Goal: Task Accomplishment & Management: Use online tool/utility

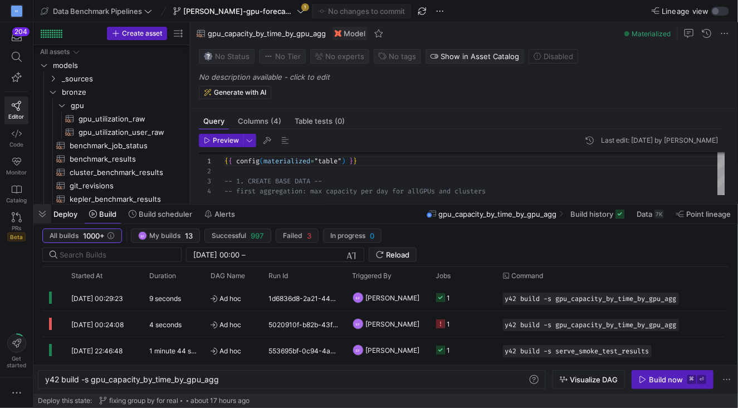
scroll to position [100, 0]
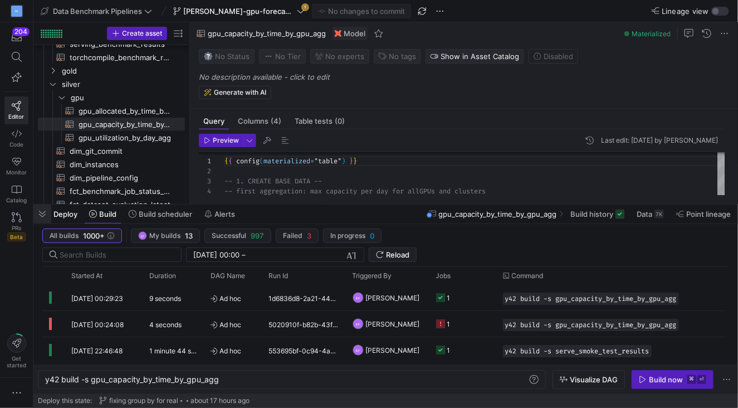
click at [41, 215] on span "button" at bounding box center [42, 214] width 18 height 19
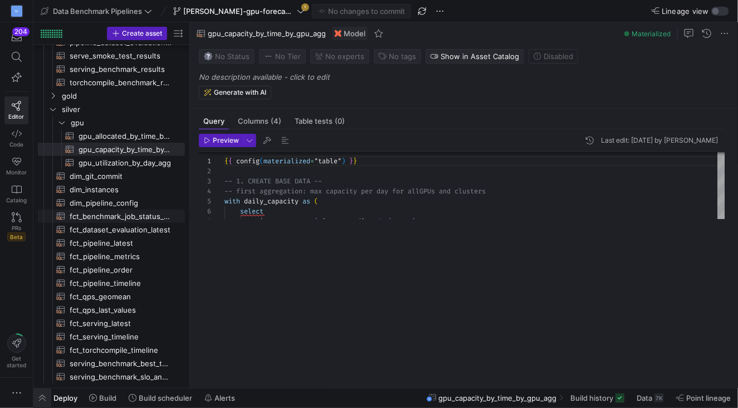
scroll to position [231, 0]
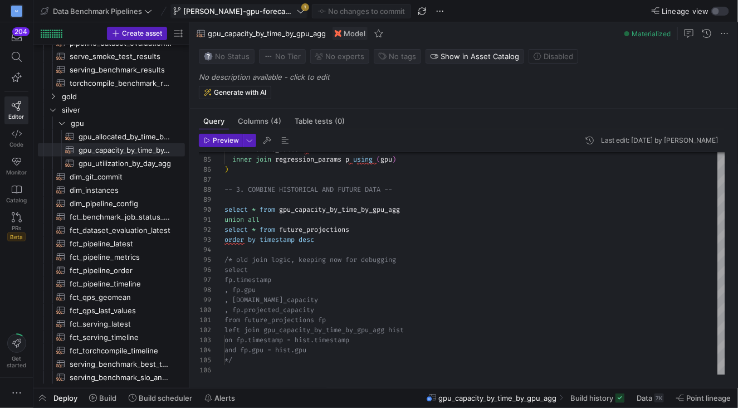
click at [298, 12] on icon at bounding box center [301, 10] width 7 height 3
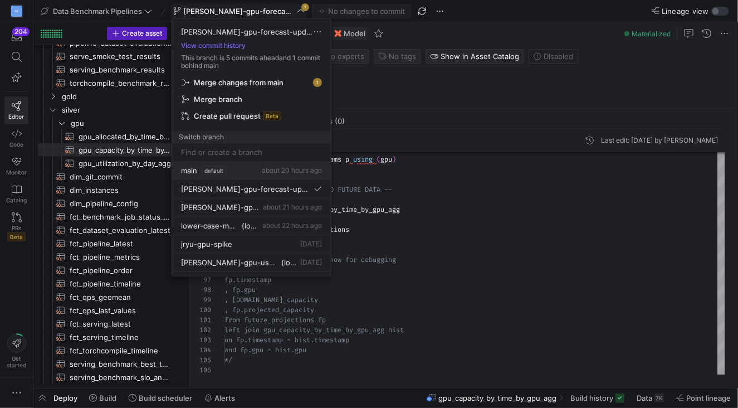
click at [189, 169] on span "main" at bounding box center [189, 170] width 16 height 9
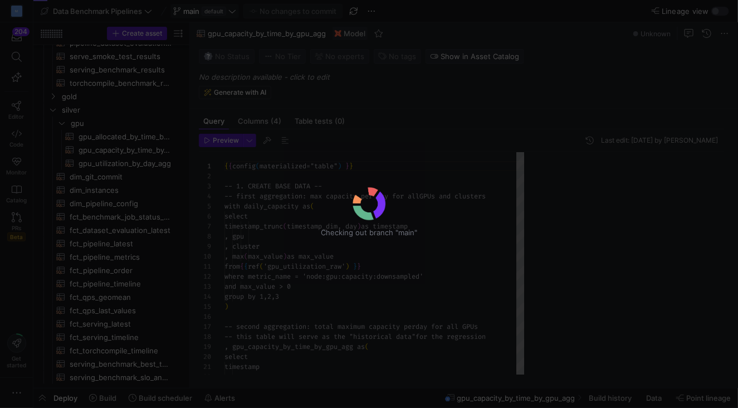
scroll to position [100, 0]
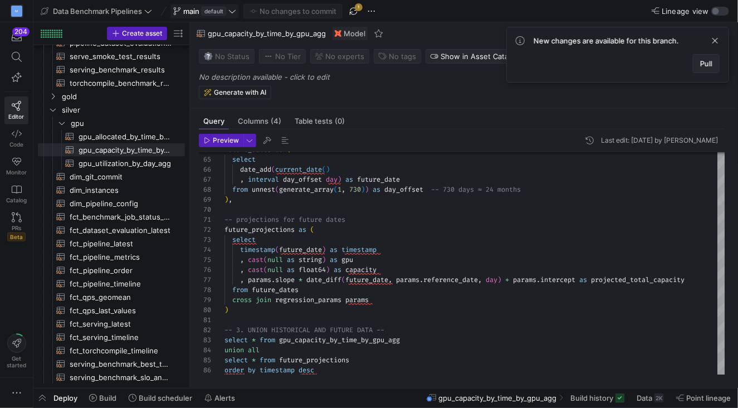
click at [712, 63] on span "Pull" at bounding box center [707, 63] width 12 height 9
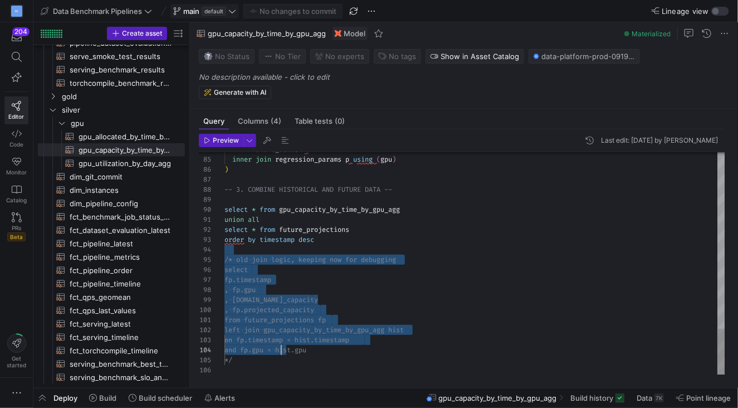
scroll to position [30, 16]
drag, startPoint x: 246, startPoint y: 252, endPoint x: 280, endPoint y: 360, distance: 113.0
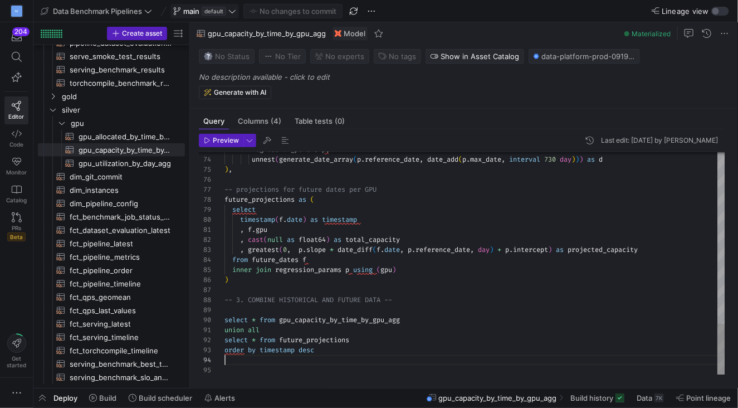
type textarea "union all select * from future_projections order by timestamp desc"
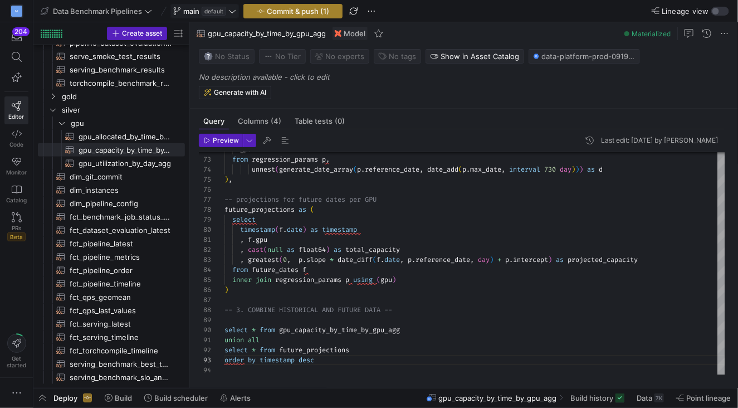
click at [290, 8] on span "Commit & push (1)" at bounding box center [298, 11] width 62 height 9
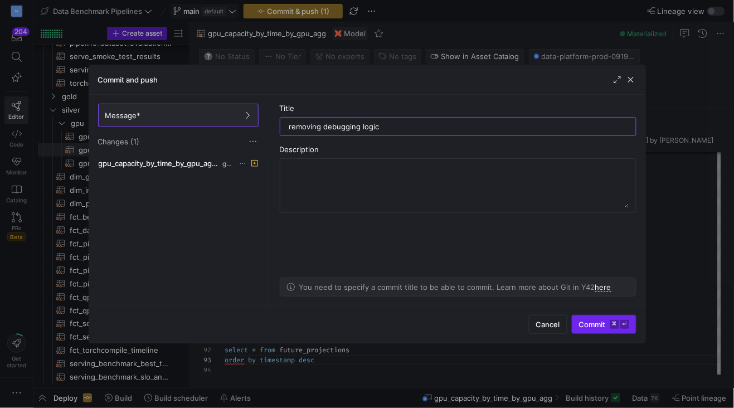
type input "removing debugging logic"
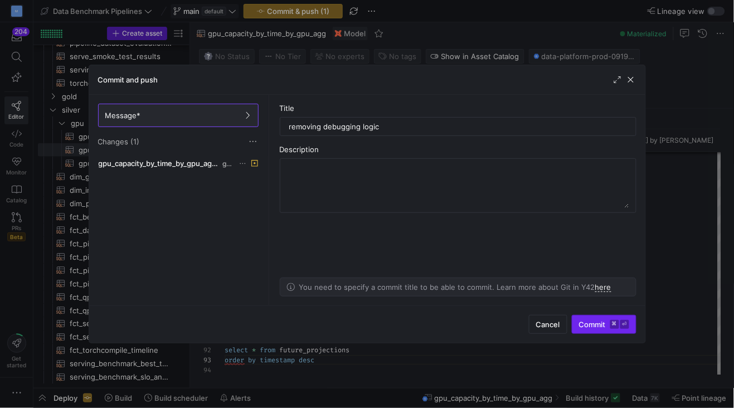
click at [586, 327] on span "Commit ⌘ ⏎" at bounding box center [604, 324] width 50 height 9
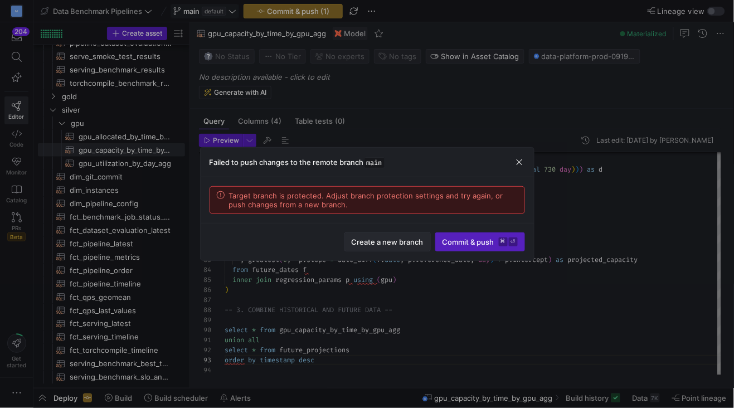
click at [400, 237] on span "Create a new branch" at bounding box center [388, 241] width 72 height 9
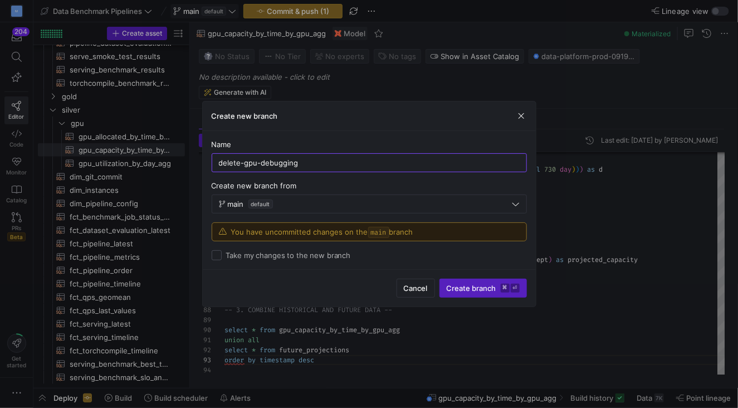
type input "delete-gpu-debugging"
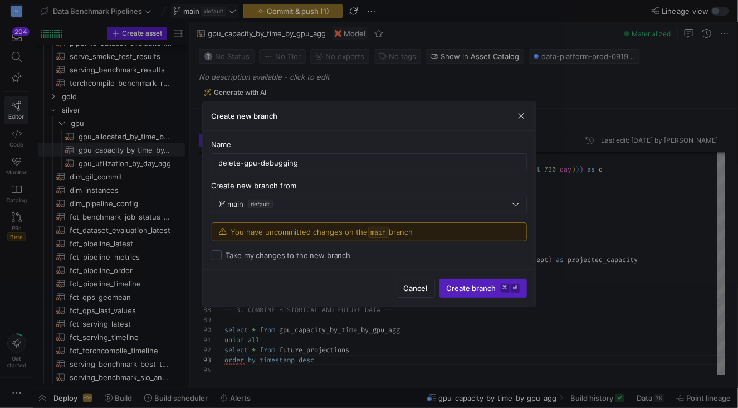
click at [309, 254] on label "Take my changes to the new branch" at bounding box center [286, 255] width 129 height 9
click at [222, 254] on input "Take my changes to the new branch" at bounding box center [217, 255] width 10 height 10
checkbox input "true"
click at [477, 290] on span "Create branch ⌘ ⏎" at bounding box center [483, 288] width 73 height 9
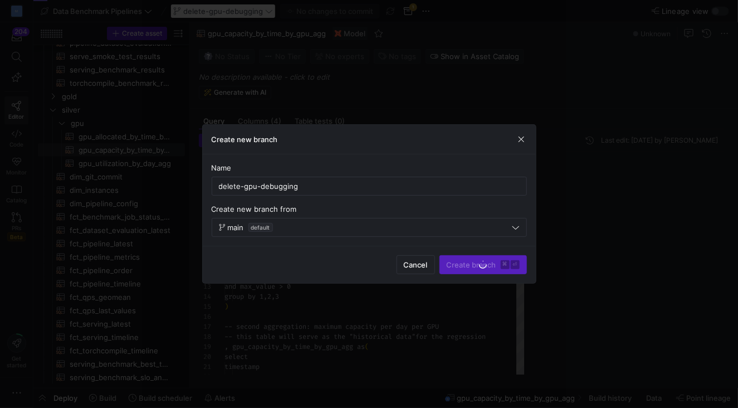
scroll to position [100, 0]
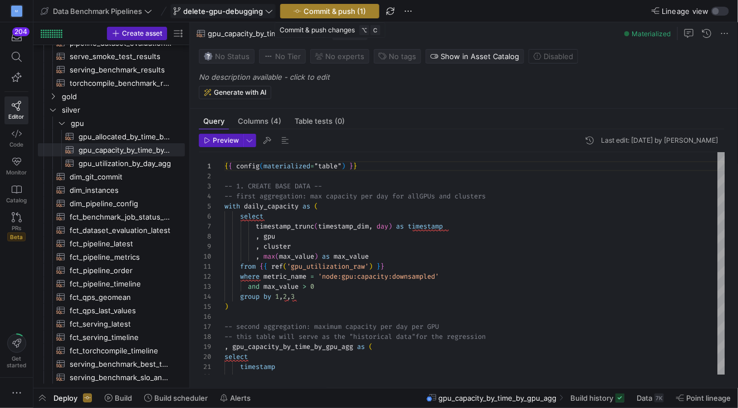
click at [342, 13] on span "Commit & push (1)" at bounding box center [335, 11] width 62 height 9
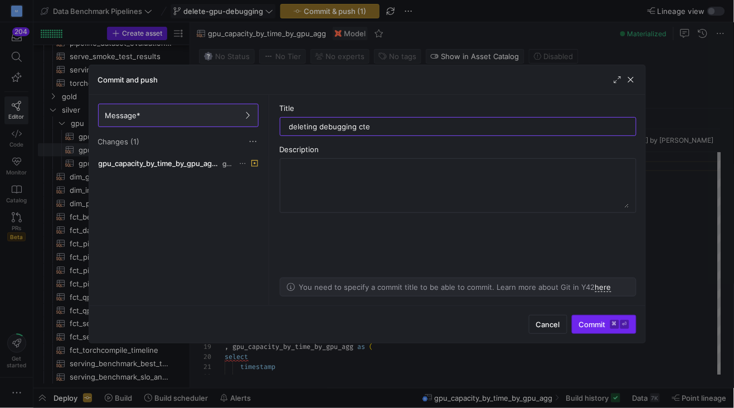
type input "deleting debugging cte"
click at [583, 332] on span "submit" at bounding box center [604, 324] width 64 height 18
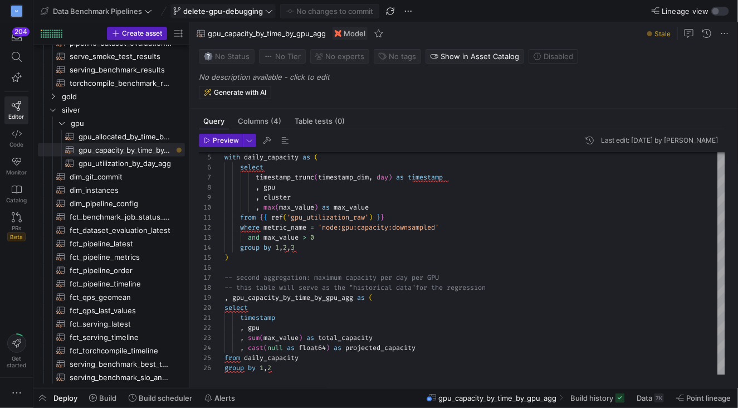
click at [267, 13] on icon at bounding box center [269, 11] width 8 height 8
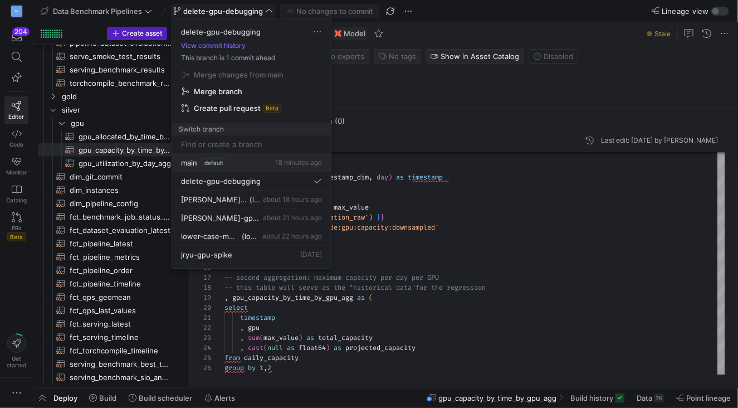
click at [189, 164] on span "main" at bounding box center [189, 162] width 16 height 9
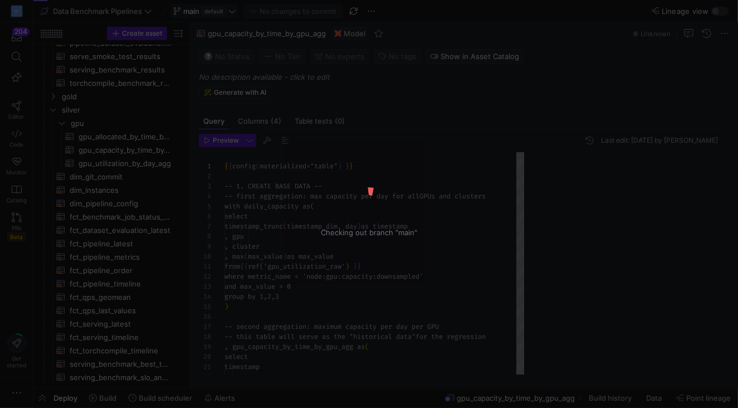
scroll to position [100, 0]
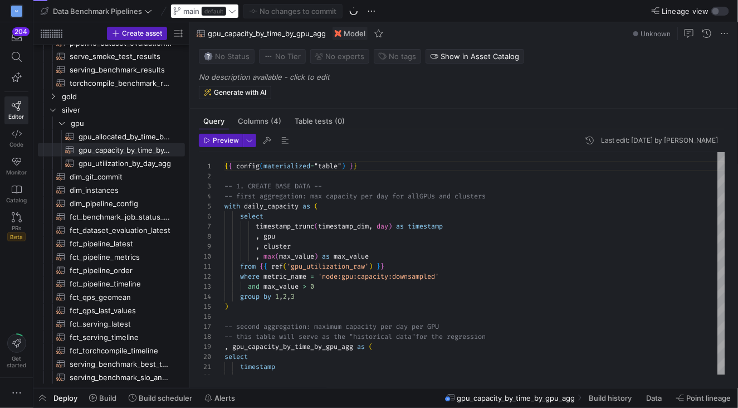
click at [356, 10] on circle at bounding box center [353, 11] width 9 height 9
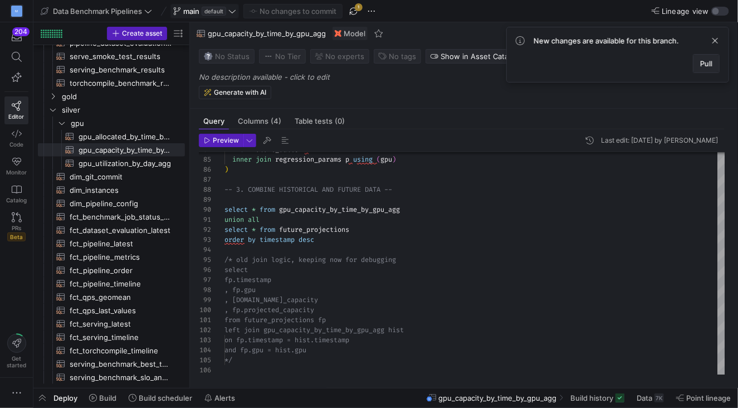
click at [703, 68] on span at bounding box center [707, 64] width 26 height 18
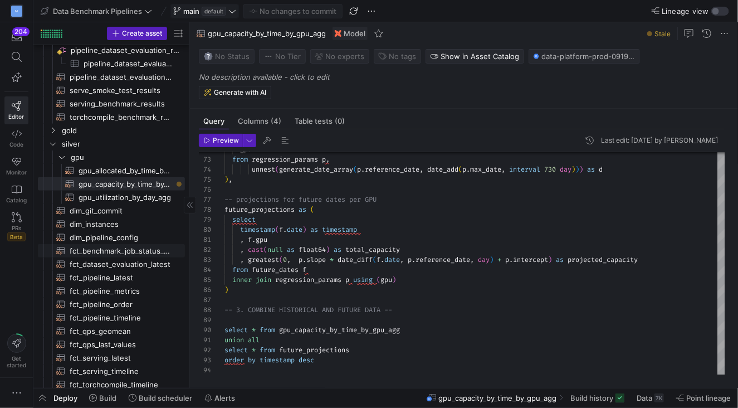
scroll to position [202, 0]
click at [138, 101] on span "serving_benchmark_results​​​​​​​​​​" at bounding box center [121, 104] width 103 height 13
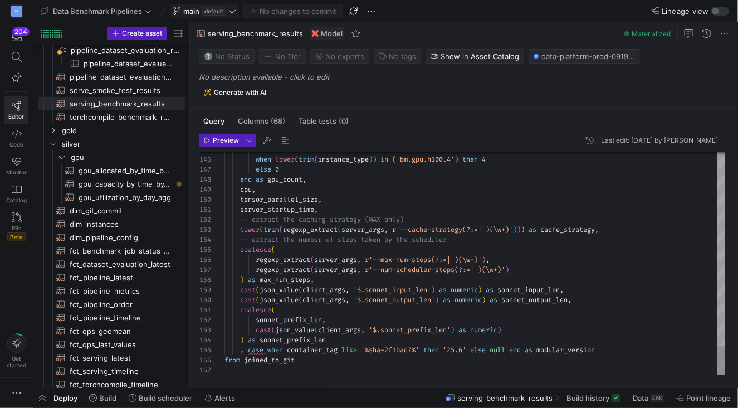
type textarea "server_startup_time, -- extract the caching strategy (MAX only) lower(trim(rege…"
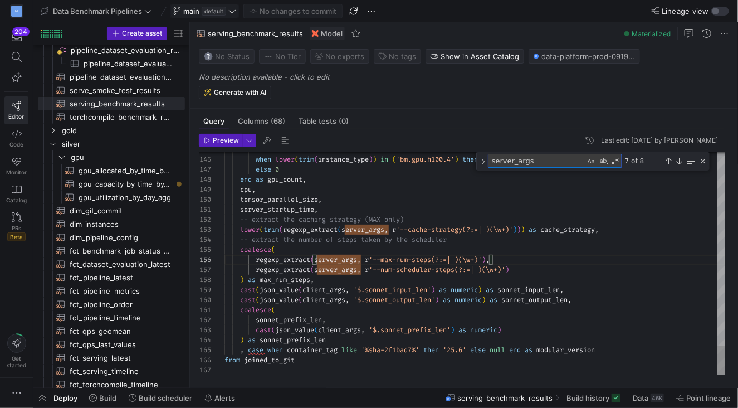
type textarea "i"
type textarea "from {{ source('raw_prod_data', 'raw_prod_data_serving_benchmark_results') }} )…"
type textarea "is"
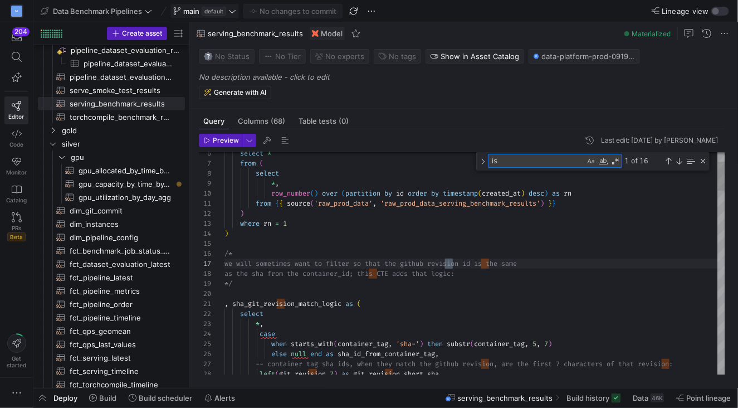
type textarea "-- join to github data to get information on whether the test was run on a nigh…"
type textarea "is_"
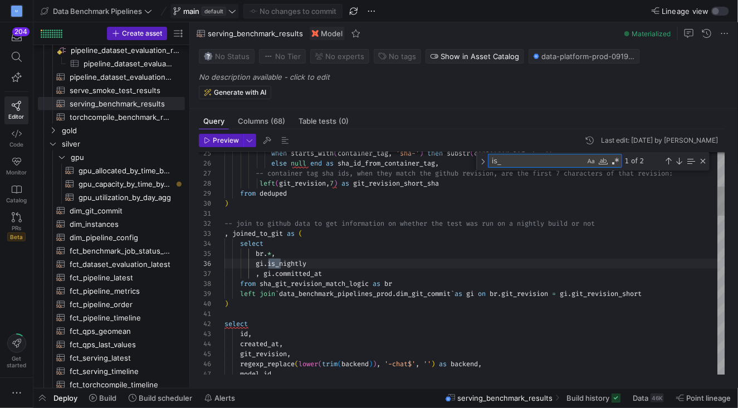
scroll to position [100, 56]
type textarea "request_rate, is_nightly, committed_at, duration, completed, benchmark_config_n…"
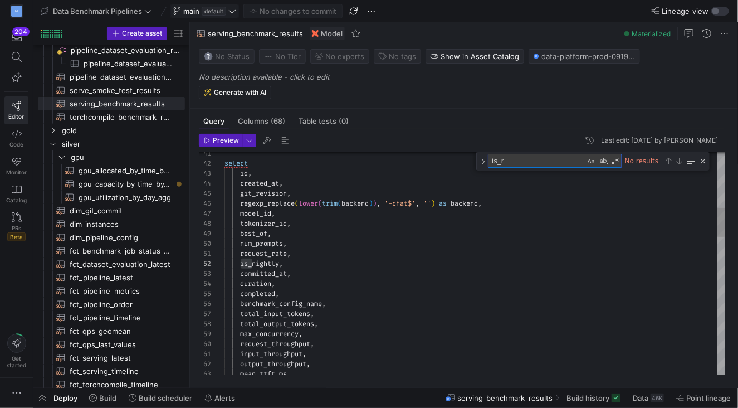
type textarea "is_re"
click at [137, 187] on span "gpu_capacity_by_time_by_gpu_agg​​​​​​​​​​" at bounding box center [126, 184] width 94 height 13
type textarea "{{ config(materialized="table") }} -- 1. CREATE BASE DATA -- -- first aggregati…"
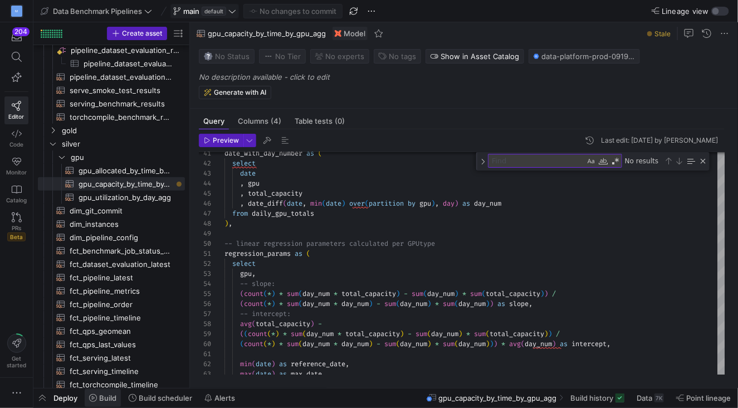
click at [102, 402] on span "Build" at bounding box center [107, 397] width 17 height 9
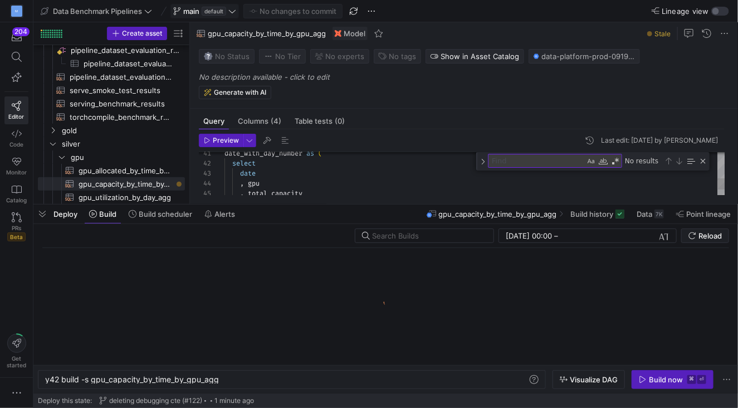
scroll to position [0, 172]
click at [654, 381] on div "Build now" at bounding box center [666, 379] width 34 height 9
click at [703, 158] on div "Close (Escape)" at bounding box center [703, 161] width 9 height 9
